Goal: Information Seeking & Learning: Find specific fact

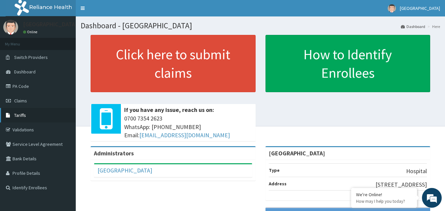
click at [19, 113] on span "Tariffs" at bounding box center [20, 115] width 12 height 6
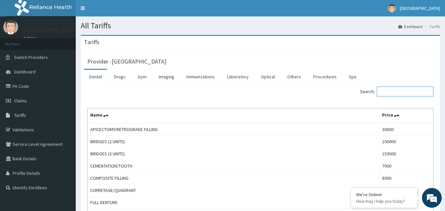
click at [403, 95] on input "Search:" at bounding box center [404, 92] width 57 height 10
type input "T"
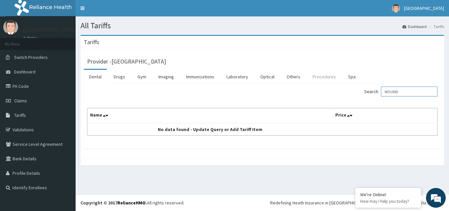
type input "WOUND"
click at [317, 79] on link "Procedures" at bounding box center [325, 77] width 34 height 14
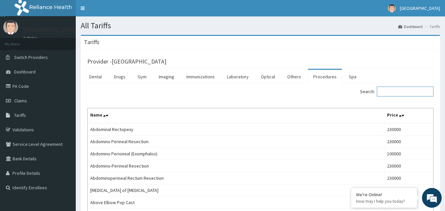
click at [408, 90] on input "Search:" at bounding box center [404, 92] width 57 height 10
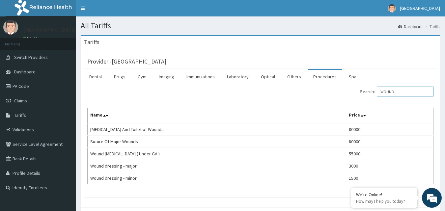
type input "WOUND"
click at [18, 86] on link "PA Code" at bounding box center [38, 86] width 76 height 14
